Goal: Task Accomplishment & Management: Complete application form

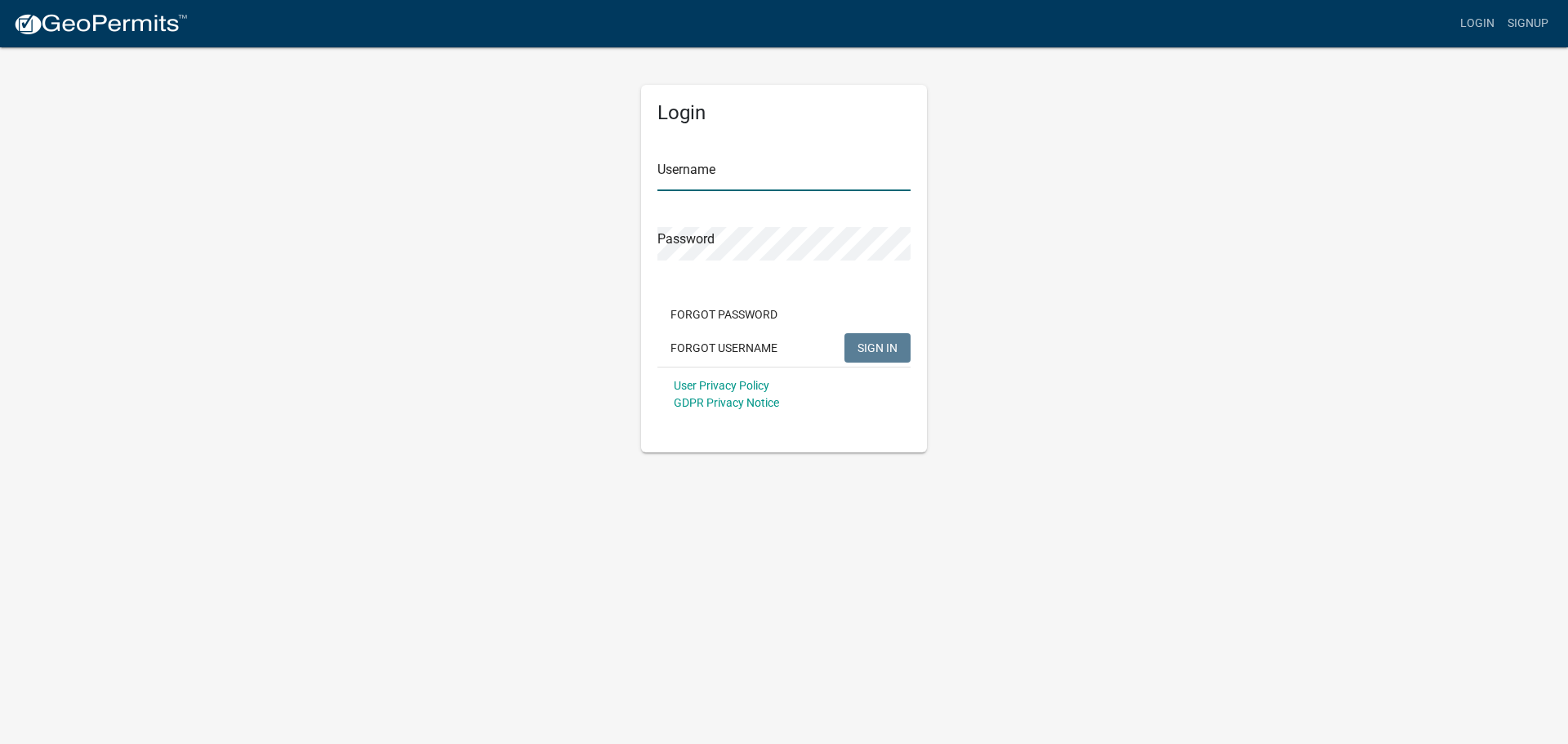
type input "cmerritt"
click at [880, 355] on button "SIGN IN" at bounding box center [877, 347] width 66 height 29
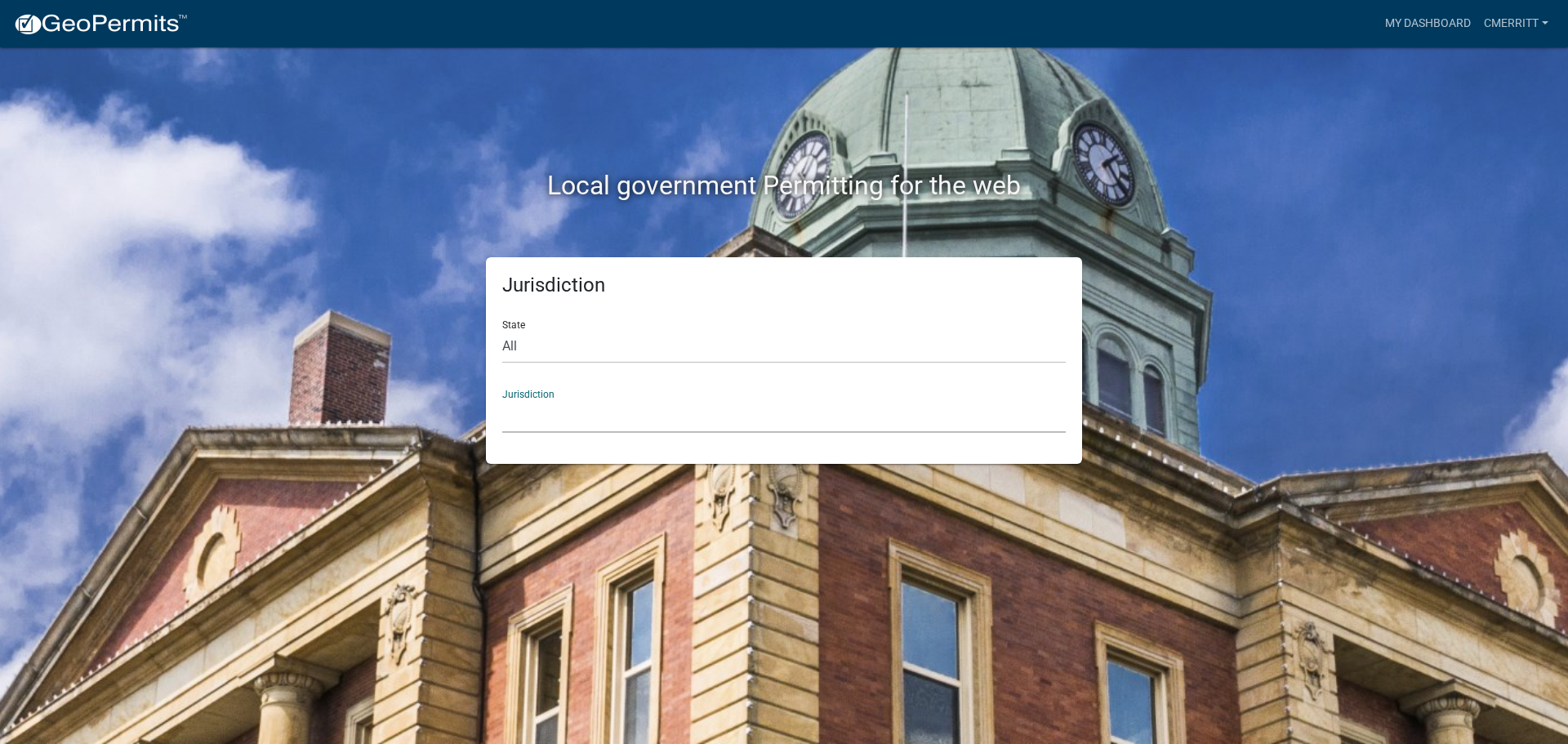
click at [646, 413] on select "[GEOGRAPHIC_DATA], [US_STATE] [GEOGRAPHIC_DATA], [US_STATE][PERSON_NAME][GEOGRA…" at bounding box center [784, 416] width 564 height 33
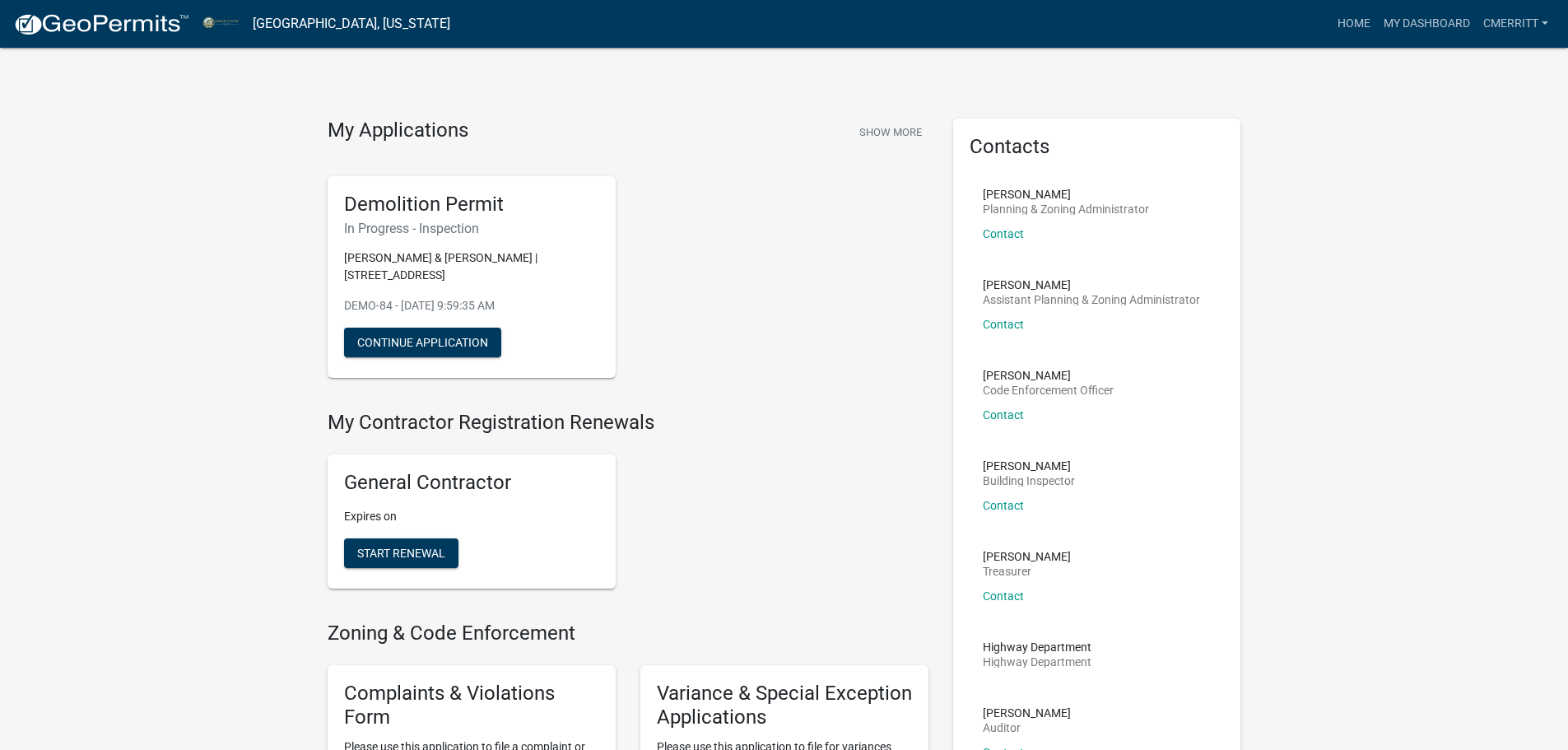
scroll to position [82, 0]
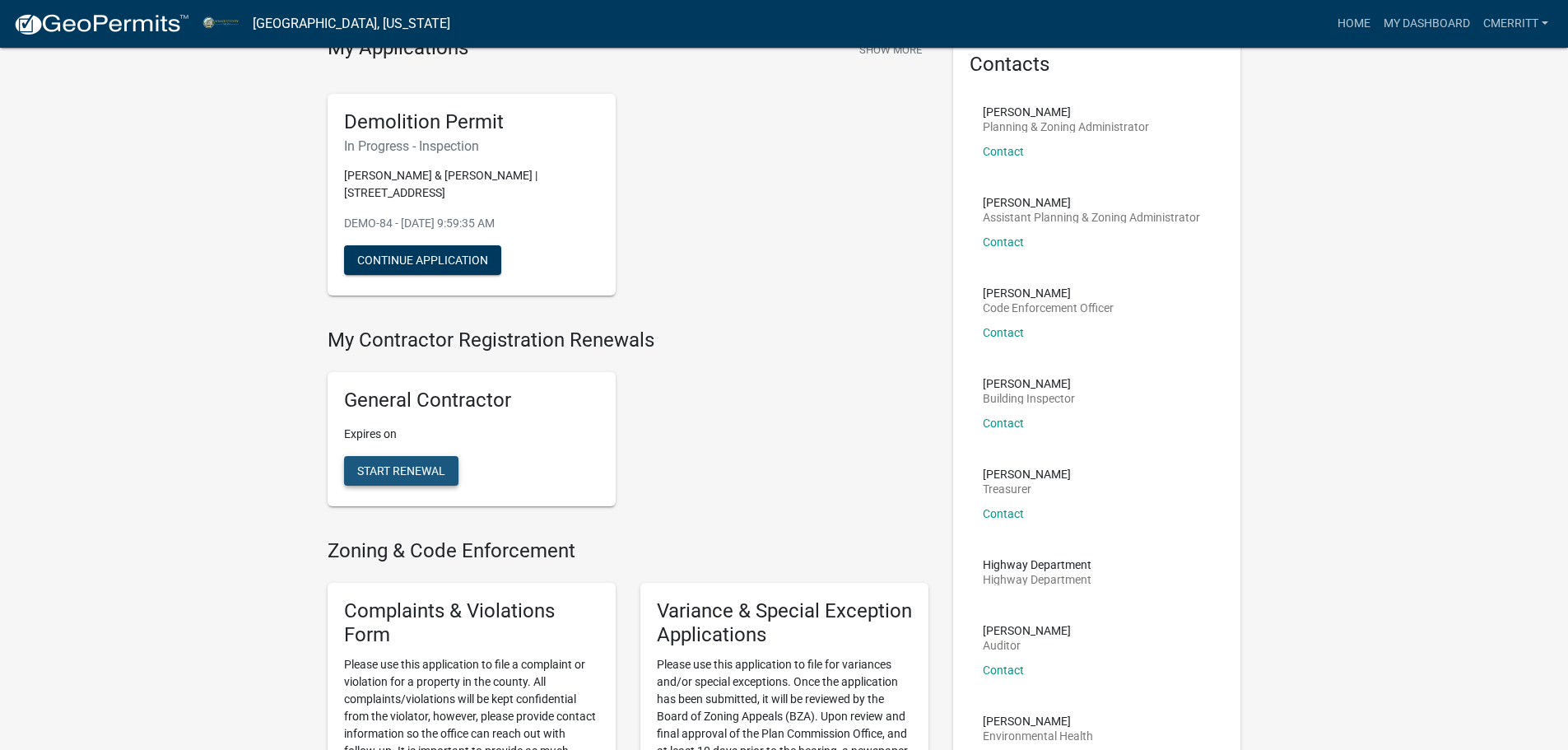
click at [381, 461] on button "Start Renewal" at bounding box center [401, 470] width 114 height 29
